Goal: Task Accomplishment & Management: Use online tool/utility

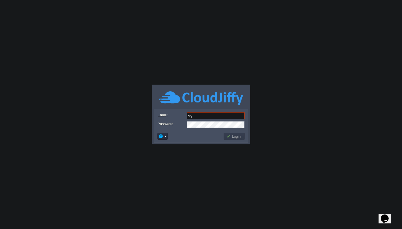
type input "[EMAIL_ADDRESS][DOMAIN_NAME]"
click at [236, 136] on button "Login" at bounding box center [234, 136] width 16 height 5
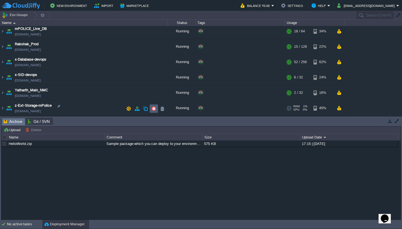
scroll to position [33, 0]
click at [1, 92] on img at bounding box center [2, 92] width 4 height 15
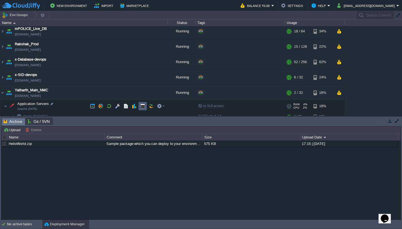
click at [144, 105] on button "button" at bounding box center [142, 105] width 5 height 5
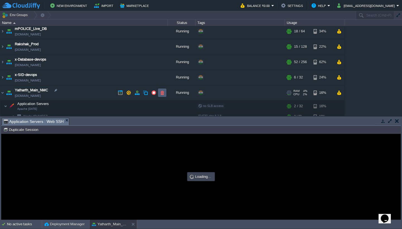
scroll to position [0, 0]
type input "#000000"
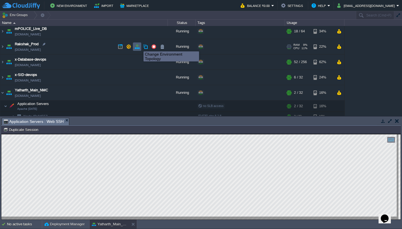
click at [136, 46] on button "button" at bounding box center [136, 46] width 5 height 5
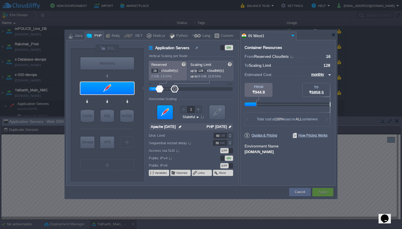
drag, startPoint x: 199, startPoint y: 70, endPoint x: 208, endPoint y: 70, distance: 8.4
click at [207, 70] on div "128" at bounding box center [202, 71] width 10 height 4
type input "64"
click at [303, 191] on button "Cancel" at bounding box center [300, 192] width 10 height 6
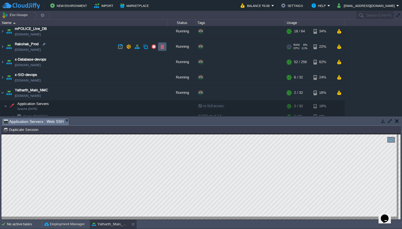
scroll to position [6, 0]
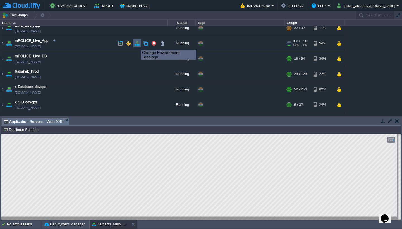
click at [136, 45] on button "button" at bounding box center [136, 43] width 5 height 5
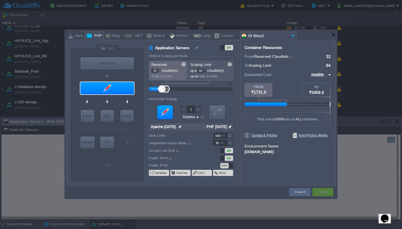
click at [203, 70] on input "64" at bounding box center [200, 71] width 7 height 4
click at [296, 192] on button "Cancel" at bounding box center [300, 192] width 10 height 6
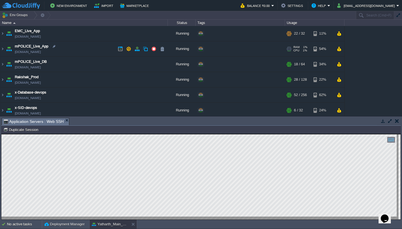
scroll to position [0, 0]
click at [137, 49] on button "button" at bounding box center [136, 48] width 5 height 5
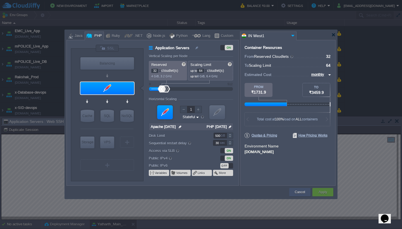
click at [299, 191] on button "Cancel" at bounding box center [300, 192] width 10 height 6
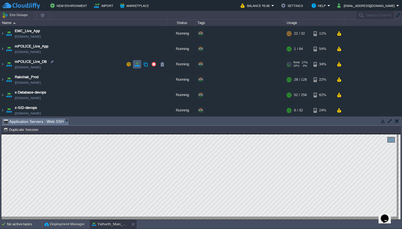
click at [138, 66] on button "button" at bounding box center [136, 64] width 5 height 5
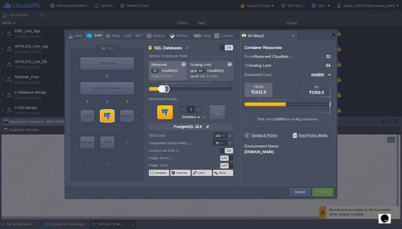
click at [300, 193] on button "Cancel" at bounding box center [300, 192] width 10 height 6
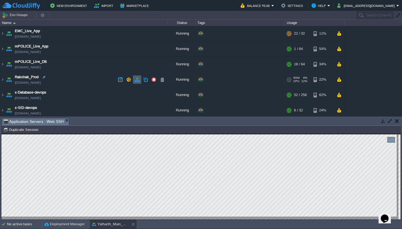
click at [136, 79] on button "button" at bounding box center [136, 79] width 5 height 5
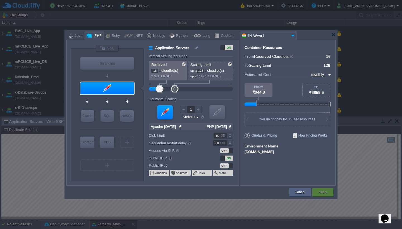
drag, startPoint x: 205, startPoint y: 71, endPoint x: 186, endPoint y: 69, distance: 18.5
click at [186, 69] on div "Reserved 16 cloudlet(s) 2 GiB, 1.6 GHz Scaling Limit up to 128 cloudlet(s) up t…" at bounding box center [191, 71] width 84 height 20
type input "64"
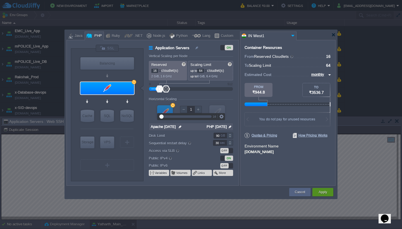
click at [320, 192] on button "Apply" at bounding box center [322, 192] width 8 height 6
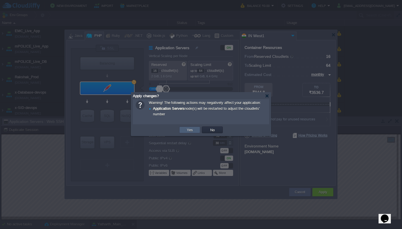
click at [196, 133] on td "Yes" at bounding box center [189, 129] width 21 height 7
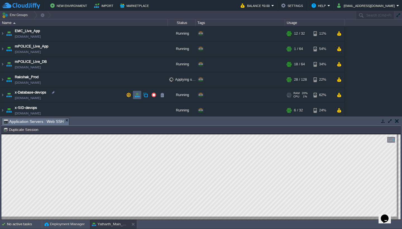
click at [138, 97] on button "button" at bounding box center [136, 94] width 5 height 5
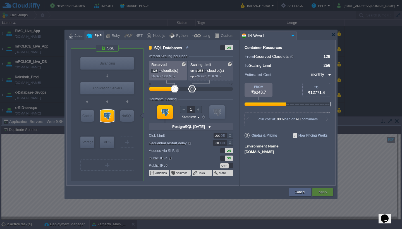
drag, startPoint x: 158, startPoint y: 71, endPoint x: 134, endPoint y: 71, distance: 24.0
click at [134, 71] on div "VM Balancing VM Application Servers VM Cache VM SQL VM NoSQL VM Storage VM VPS …" at bounding box center [155, 114] width 168 height 141
type input "16"
type input "5"
type input "64"
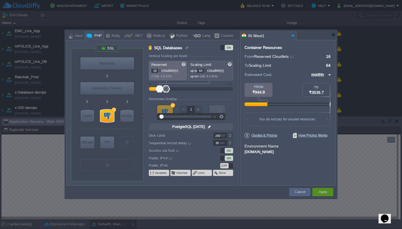
click at [322, 192] on button "Apply" at bounding box center [322, 192] width 8 height 6
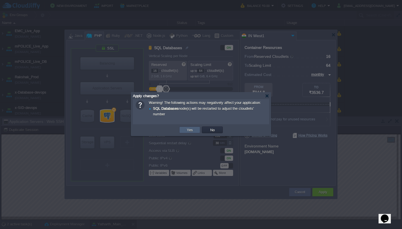
click at [188, 131] on button "Yes" at bounding box center [189, 129] width 9 height 5
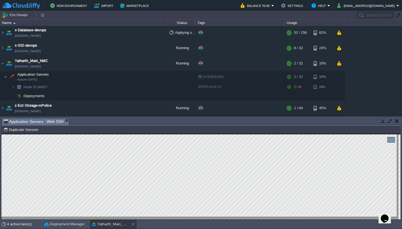
scroll to position [0, 0]
type textarea "ssh -R keygen"
